Goal: Task Accomplishment & Management: Complete application form

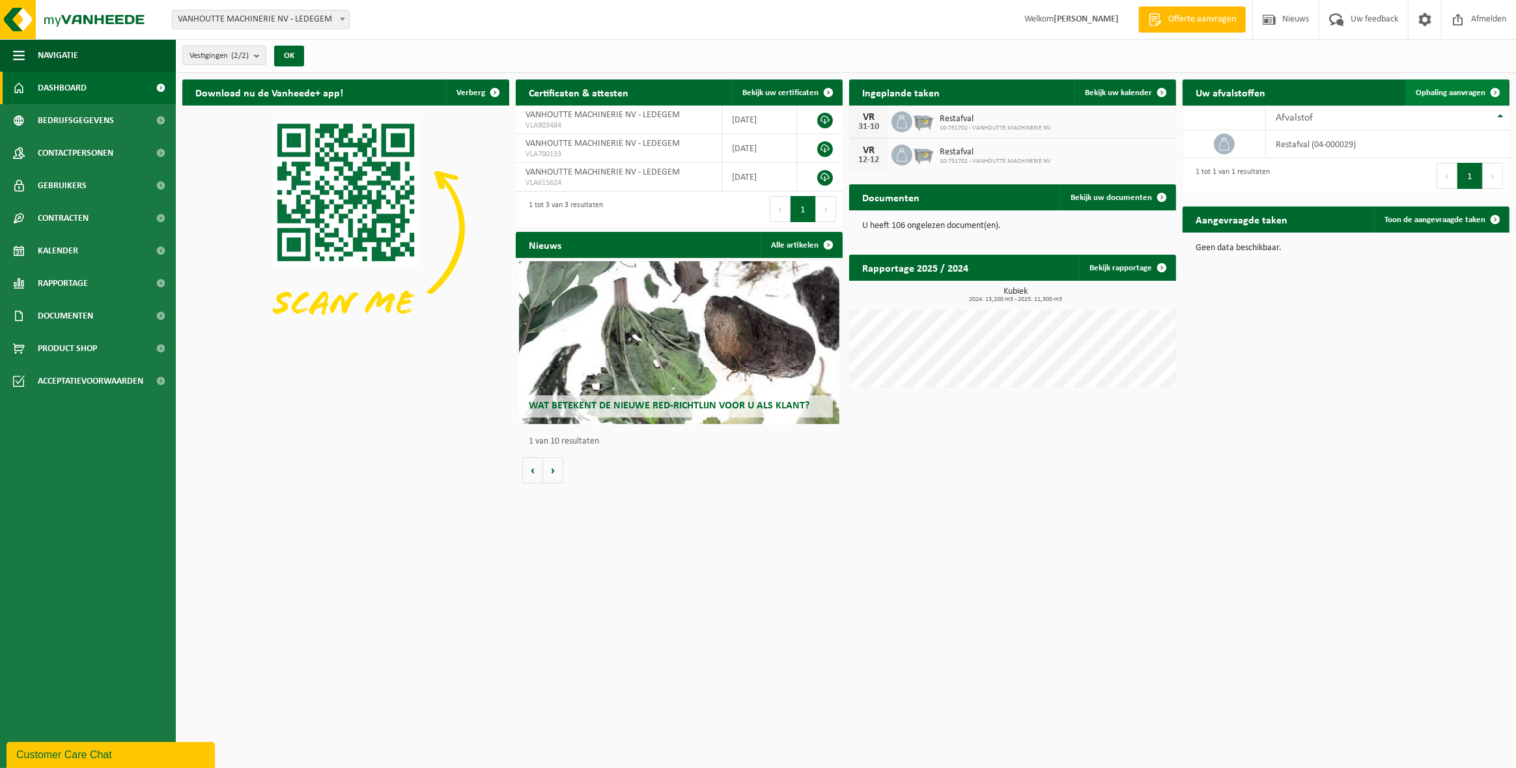
click at [1439, 94] on span "Ophaling aanvragen" at bounding box center [1451, 93] width 70 height 8
click at [1430, 95] on span "Ophaling aanvragen" at bounding box center [1451, 93] width 70 height 8
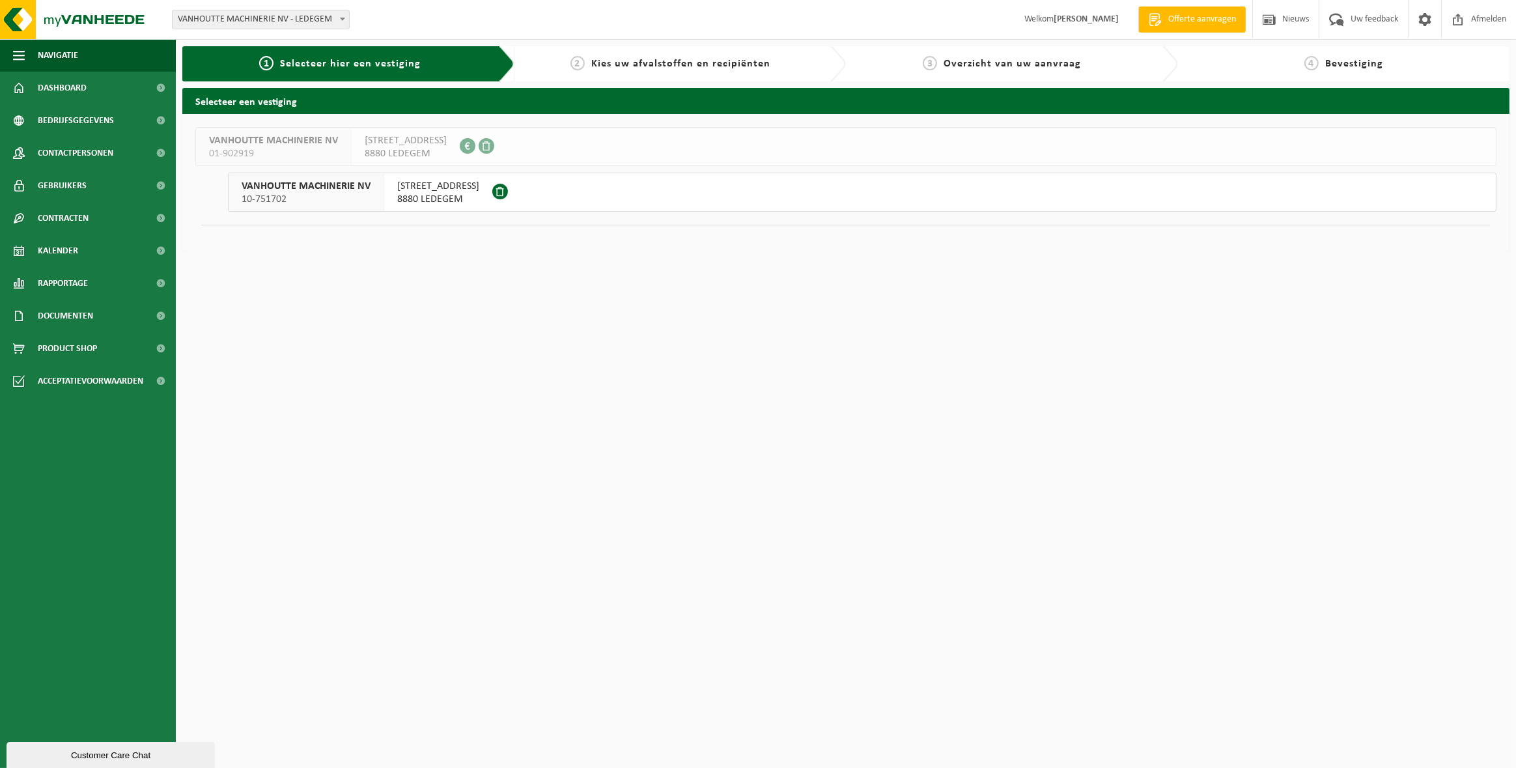
click at [286, 66] on span "Selecteer hier een vestiging" at bounding box center [350, 64] width 141 height 10
click at [638, 55] on div "2 Kies uw afvalstoffen en recipiënten" at bounding box center [680, 63] width 332 height 35
drag, startPoint x: 564, startPoint y: 302, endPoint x: 526, endPoint y: 294, distance: 38.6
click at [555, 307] on html "Vestiging: VANHOUTTE MACHINERIE NV - LEDEGEM VANHOUTTE MACHINERIE NV - LEDEGEM …" at bounding box center [758, 384] width 1516 height 768
click at [420, 184] on span "PAPESTRAAT 64 a" at bounding box center [438, 186] width 82 height 13
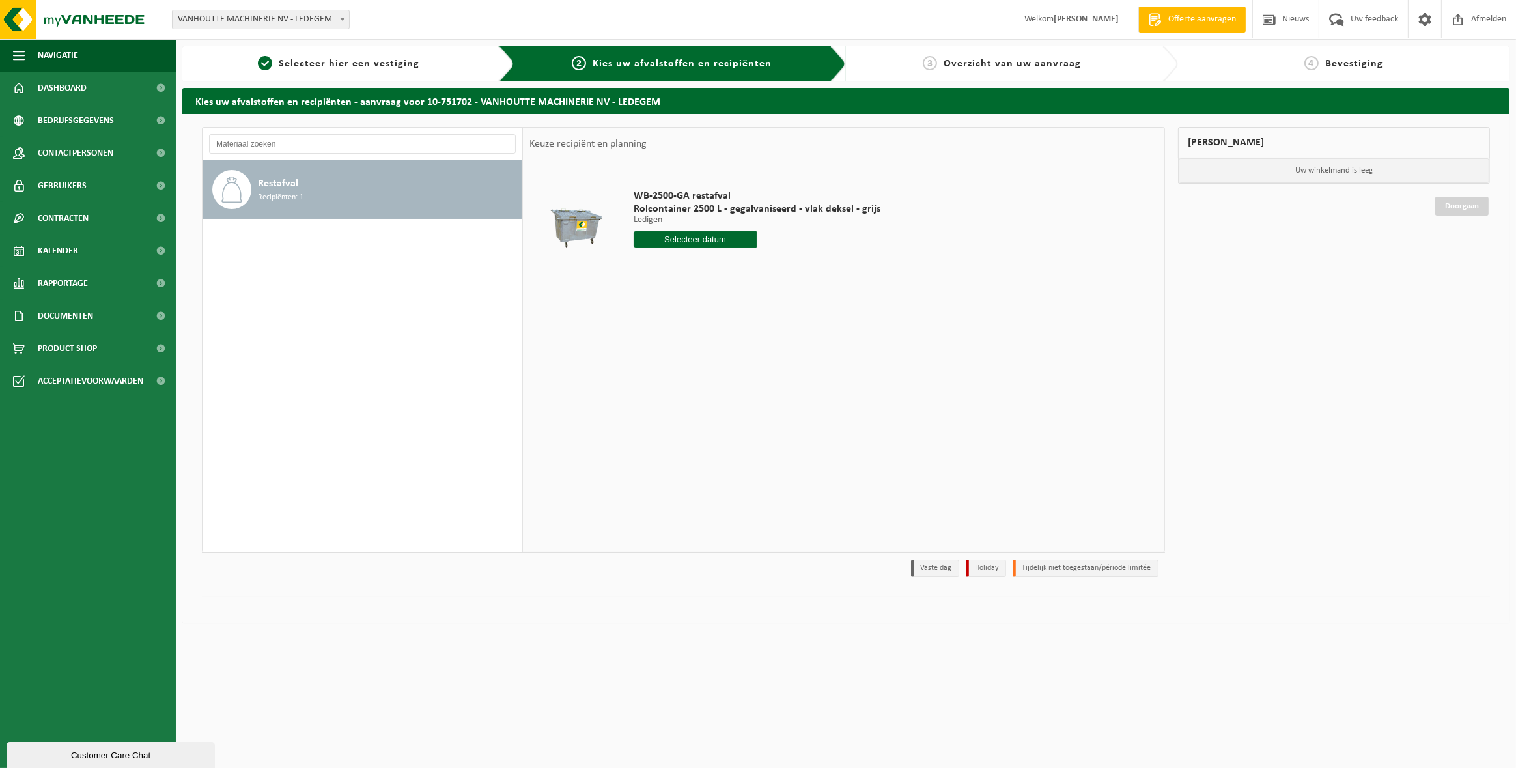
click at [326, 191] on div "Restafval Recipiënten: 1" at bounding box center [388, 189] width 260 height 39
click at [672, 240] on input "text" at bounding box center [696, 239] width 124 height 16
click at [735, 328] on div "10" at bounding box center [736, 334] width 23 height 21
type input "Van 2025-10-10"
click at [678, 291] on button "In winkelmand" at bounding box center [671, 288] width 72 height 21
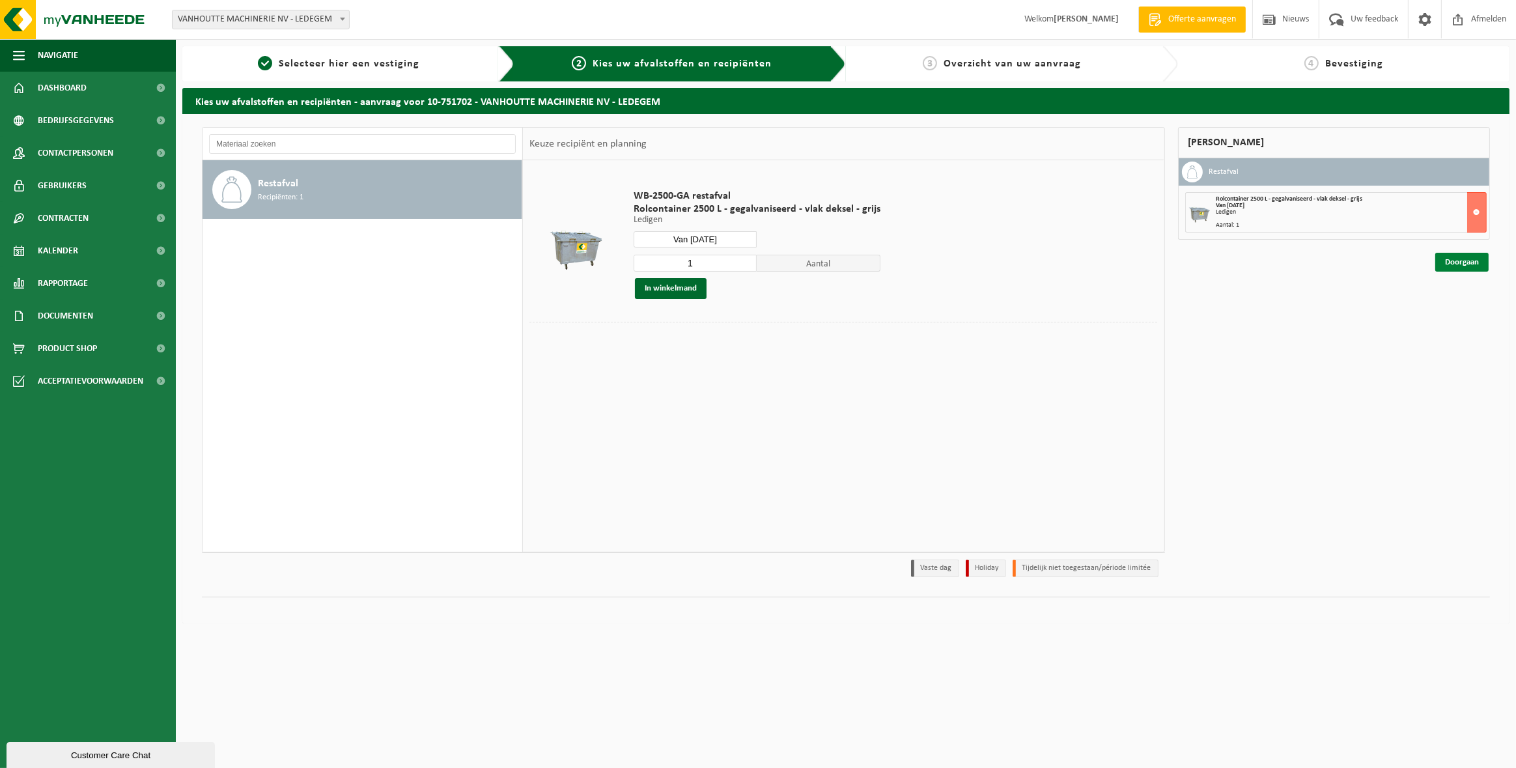
click at [1463, 260] on link "Doorgaan" at bounding box center [1461, 262] width 53 height 19
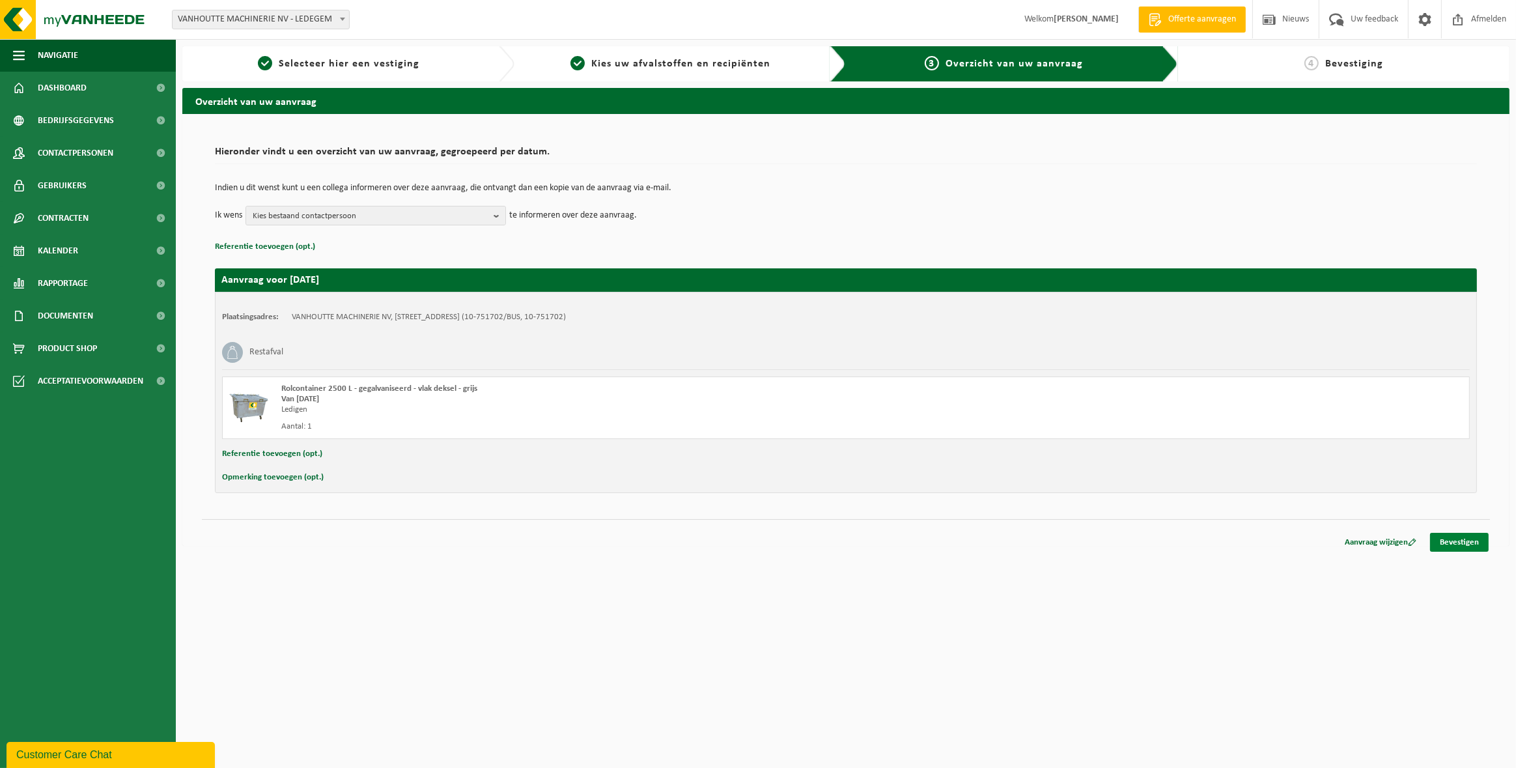
click at [1461, 538] on link "Bevestigen" at bounding box center [1459, 542] width 59 height 19
